Goal: Task Accomplishment & Management: Manage account settings

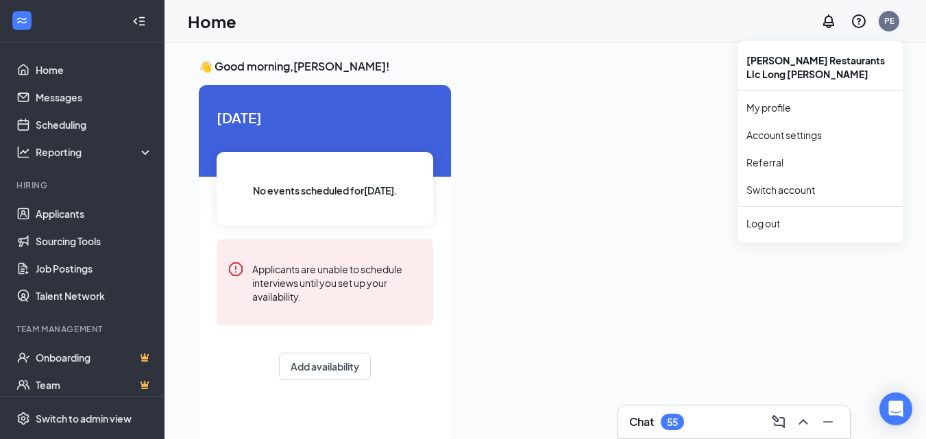
click at [890, 22] on div "PE" at bounding box center [889, 21] width 10 height 12
click at [795, 189] on link "Switch account" at bounding box center [780, 190] width 69 height 12
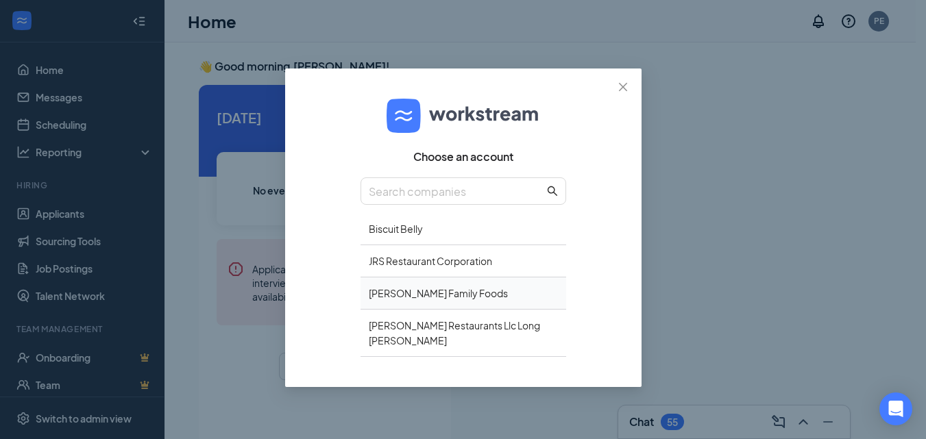
click at [408, 292] on div "Shoffner Family Foods" at bounding box center [464, 294] width 206 height 32
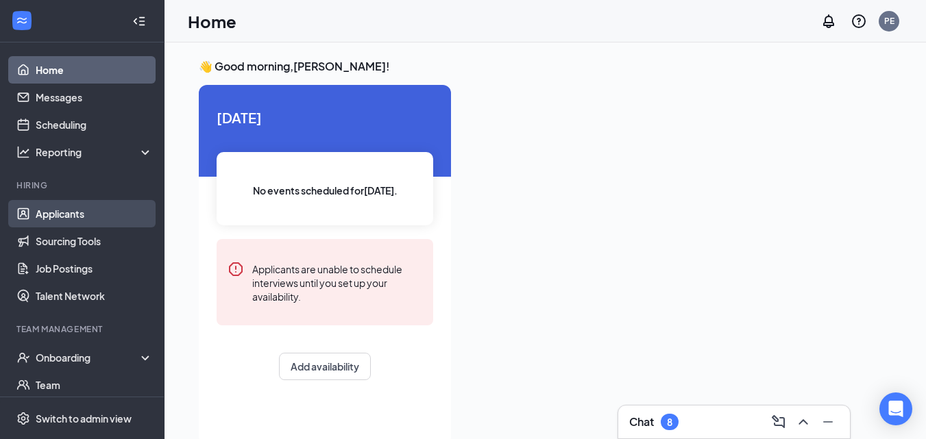
click at [80, 218] on link "Applicants" at bounding box center [94, 213] width 117 height 27
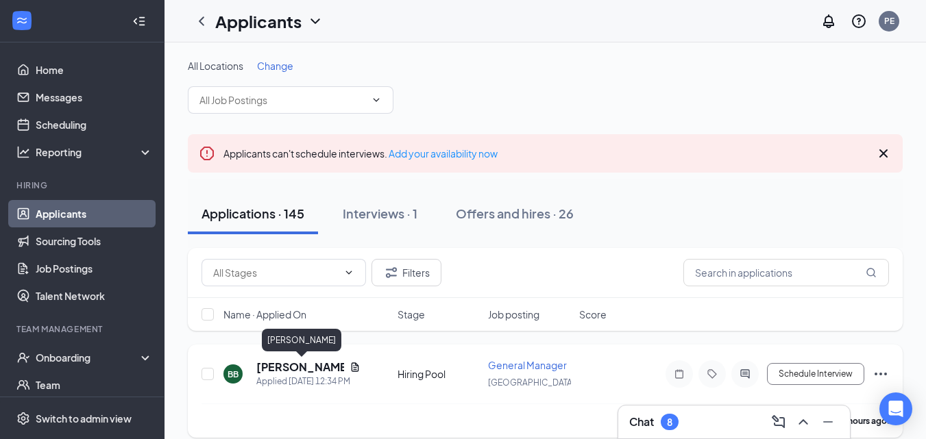
click at [302, 369] on h5 "[PERSON_NAME]" at bounding box center [300, 367] width 88 height 15
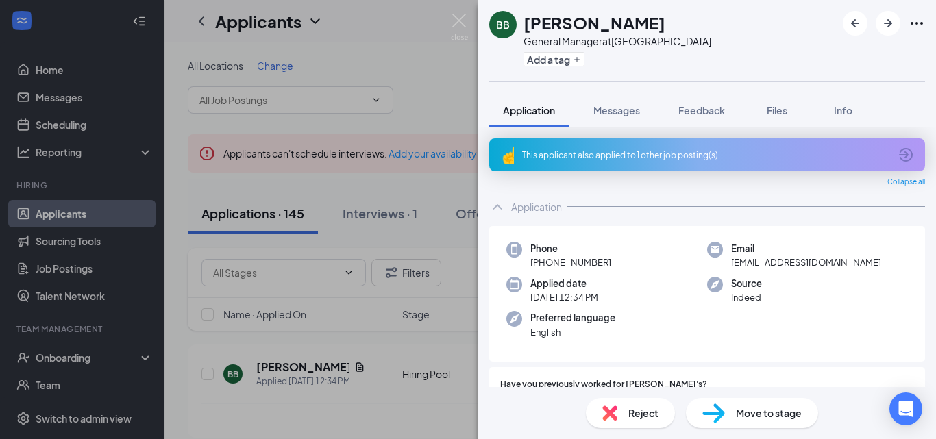
click at [649, 158] on div "This applicant also applied to 1 other job posting(s)" at bounding box center [705, 155] width 367 height 12
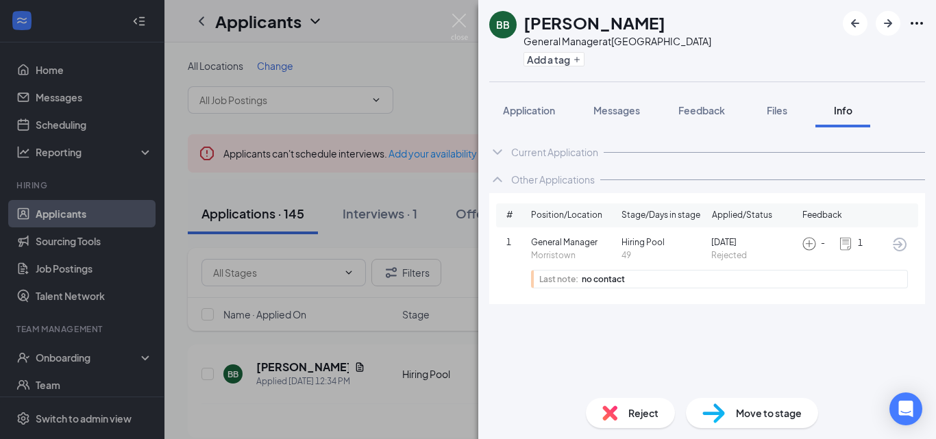
click at [321, 369] on div "BB [PERSON_NAME] General Manager at [GEOGRAPHIC_DATA] Add a tag Application Mes…" at bounding box center [468, 219] width 936 height 439
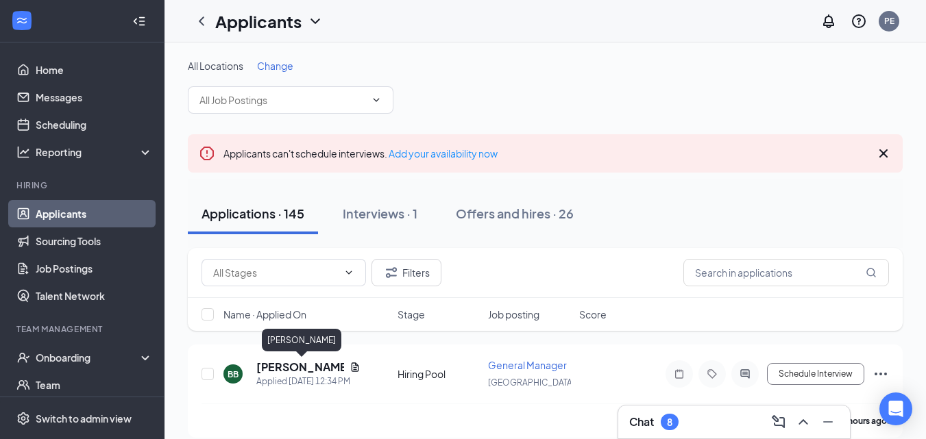
click at [321, 369] on h5 "[PERSON_NAME]" at bounding box center [300, 367] width 88 height 15
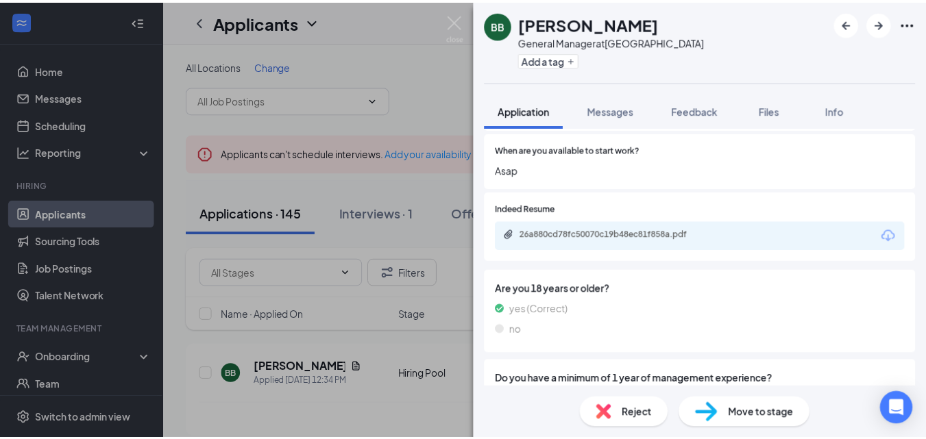
scroll to position [329, 0]
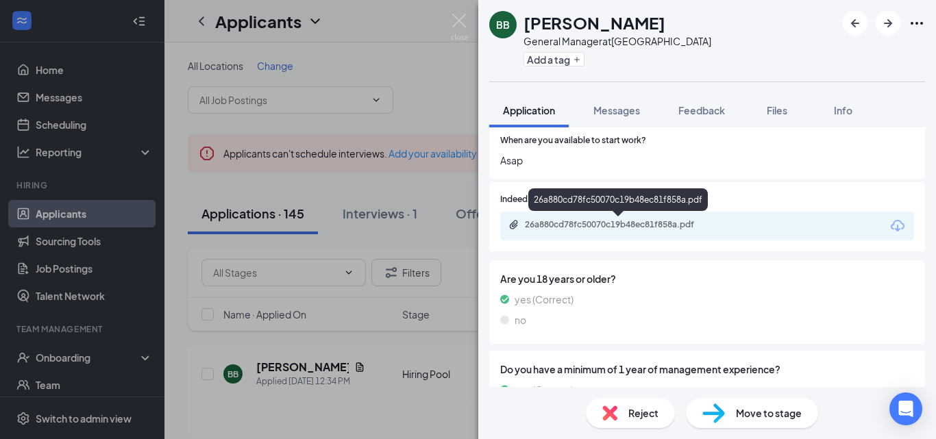
click at [692, 223] on div "26a880cd78fc50070c19b48ec81f858a.pdf" at bounding box center [621, 224] width 192 height 11
click at [675, 395] on div "Reject Move to stage" at bounding box center [707, 413] width 458 height 52
click at [355, 406] on div "BB [PERSON_NAME] General Manager at [GEOGRAPHIC_DATA] Add a tag Application Mes…" at bounding box center [468, 219] width 936 height 439
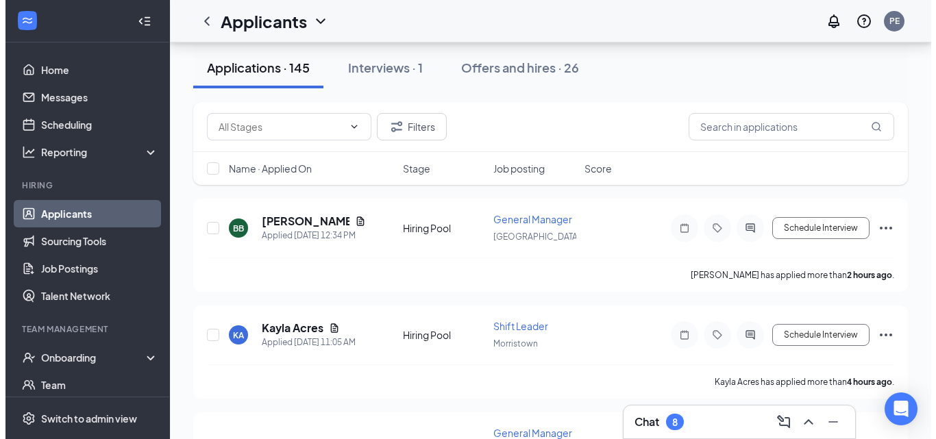
scroll to position [119, 0]
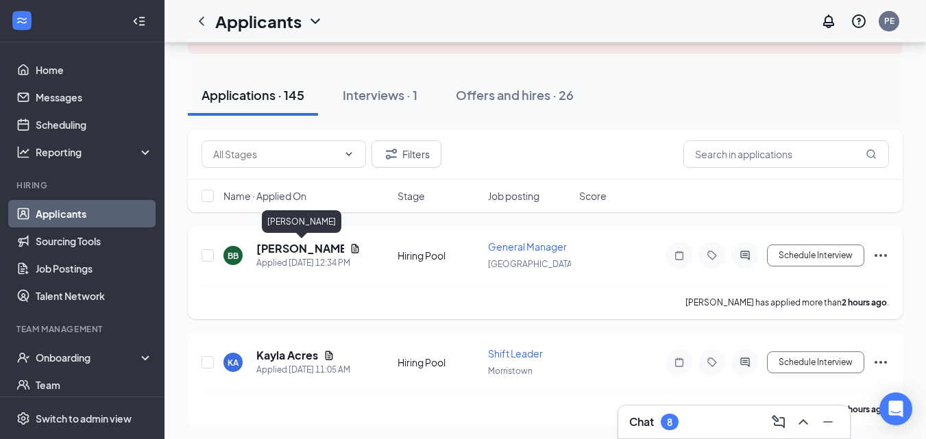
click at [323, 249] on h5 "[PERSON_NAME]" at bounding box center [300, 248] width 88 height 15
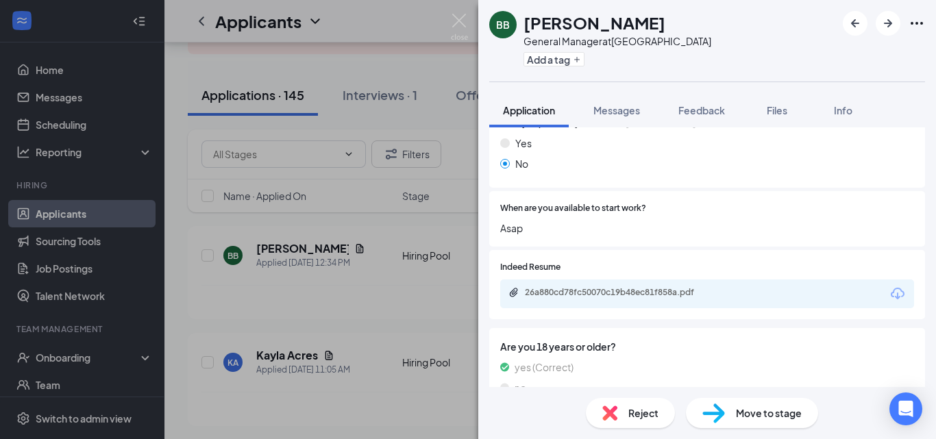
scroll to position [264, 0]
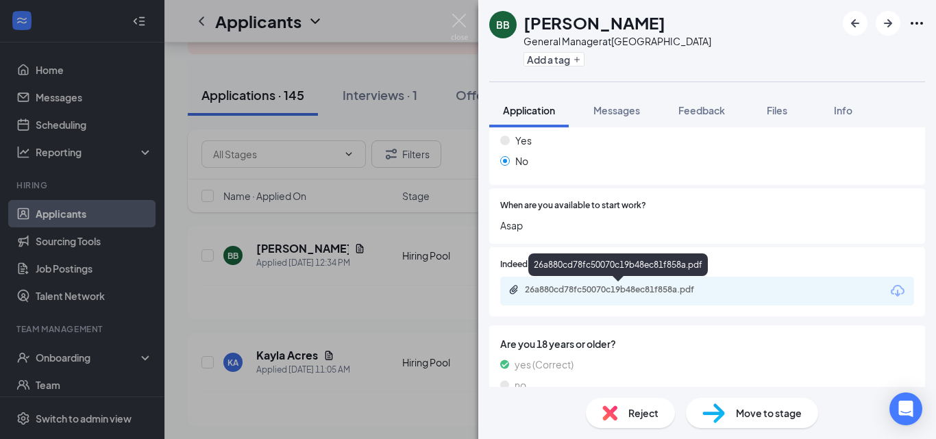
click at [650, 287] on div "26a880cd78fc50070c19b48ec81f858a.pdf" at bounding box center [621, 289] width 192 height 11
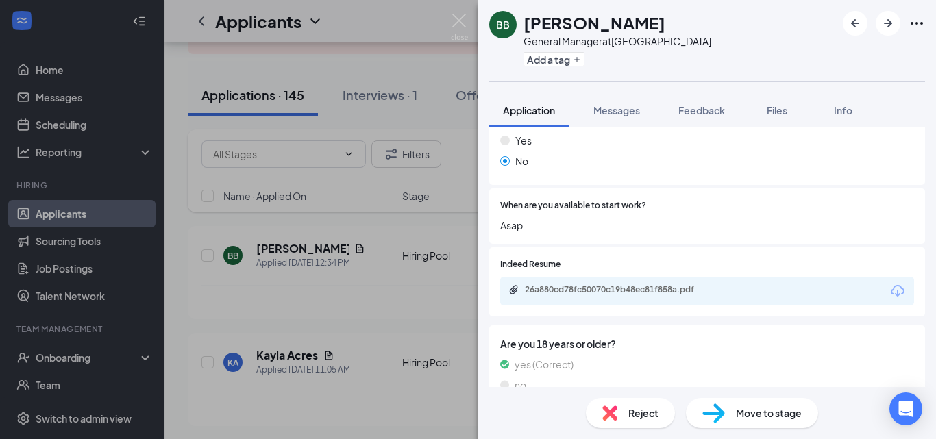
click at [302, 359] on div "BB [PERSON_NAME] General Manager at [GEOGRAPHIC_DATA] Add a tag Application Mes…" at bounding box center [468, 219] width 936 height 439
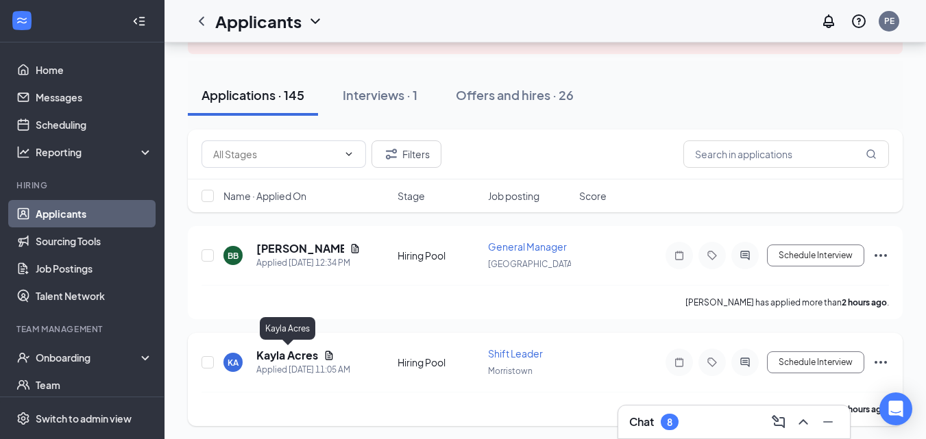
click at [297, 356] on h5 "Kayla Acres" at bounding box center [287, 355] width 62 height 15
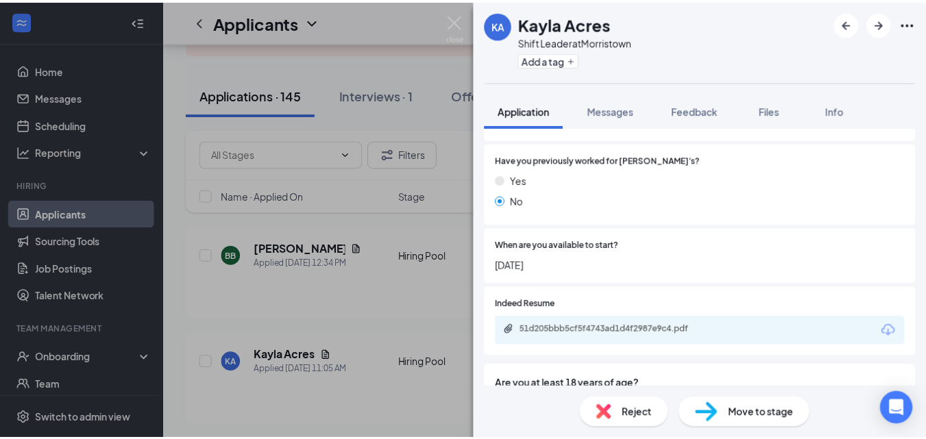
scroll to position [274, 0]
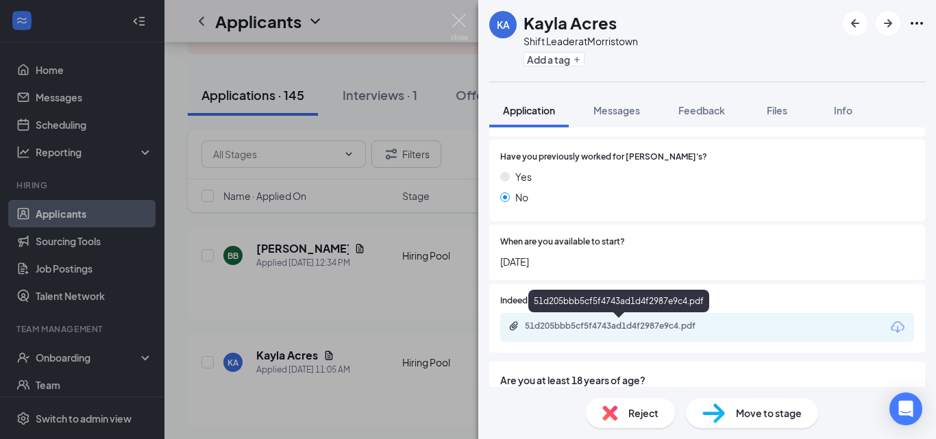
click at [675, 322] on div "51d205bbb5cf5f4743ad1d4f2987e9c4.pdf" at bounding box center [621, 326] width 192 height 11
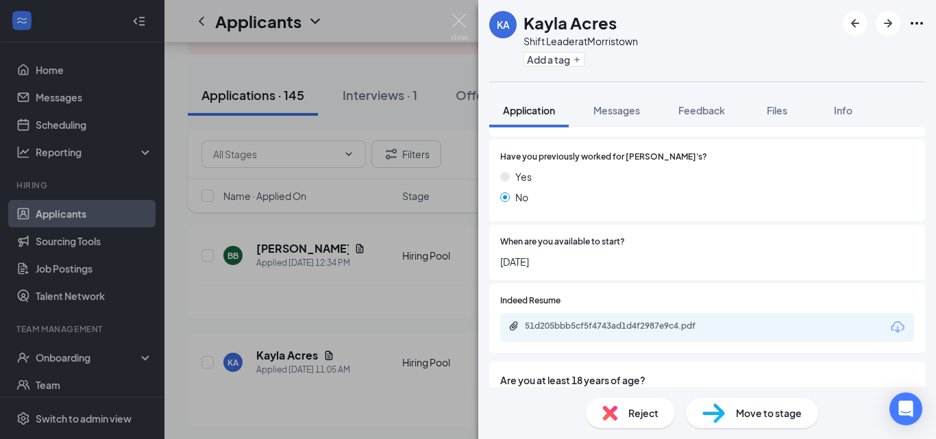
click at [424, 313] on div "KA Kayla Acres Shift Leader at [GEOGRAPHIC_DATA] Add a tag Application Messages…" at bounding box center [468, 219] width 936 height 439
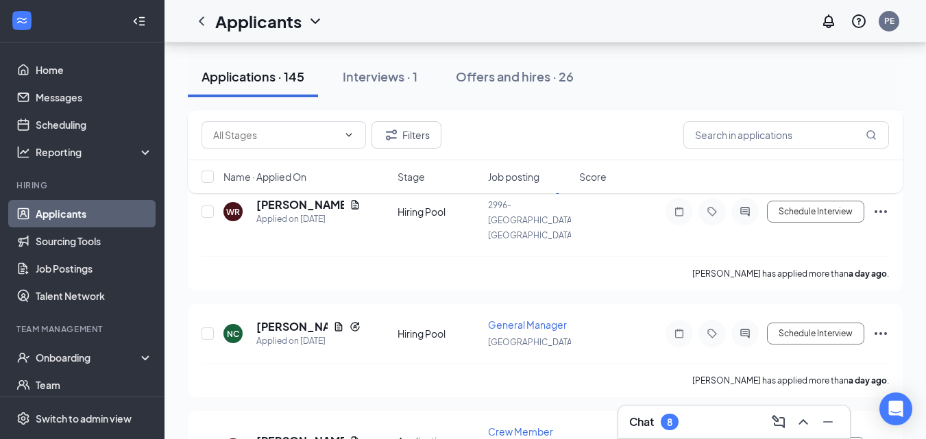
scroll to position [886, 0]
